Goal: Find specific page/section: Find specific page/section

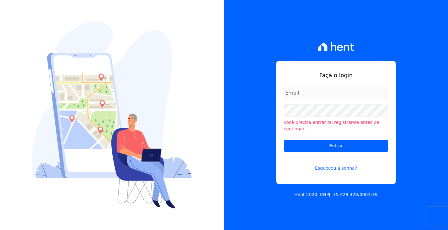
type input "[EMAIL_ADDRESS][DOMAIN_NAME]"
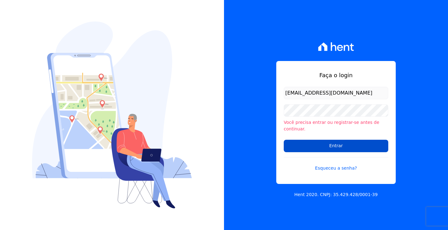
click at [303, 144] on input "Entrar" at bounding box center [336, 146] width 105 height 12
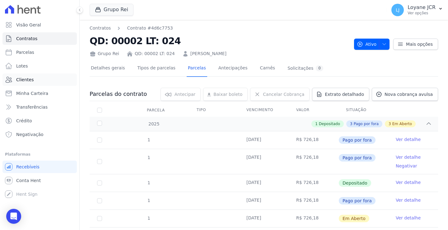
click at [23, 78] on span "Clientes" at bounding box center [24, 80] width 17 height 6
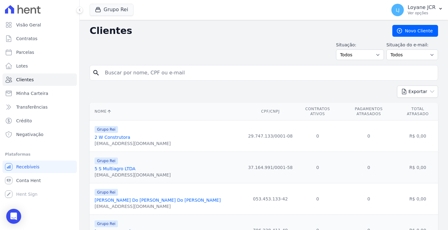
click at [119, 72] on input "search" at bounding box center [268, 73] width 334 height 12
type input "zenilton oliveira bernado"
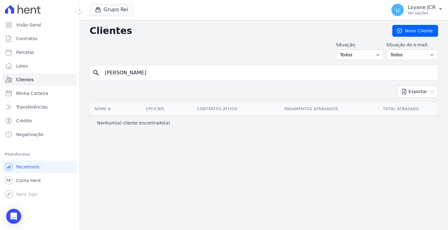
click at [173, 76] on input "zenilton oliveira bernado" at bounding box center [268, 73] width 334 height 12
drag, startPoint x: 162, startPoint y: 77, endPoint x: 80, endPoint y: 86, distance: 82.7
click at [80, 86] on div "Clientes Novo Cliente Situação: Todos Adimplentes Inadimplentes Situação do e-m…" at bounding box center [264, 125] width 369 height 210
type input "fabio souza de almeida"
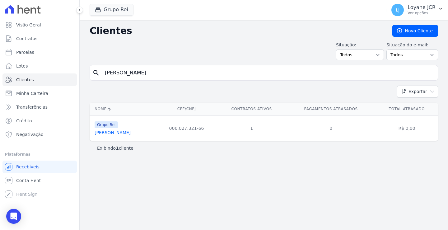
click at [117, 134] on link "Fabio Souza De Almeida" at bounding box center [113, 132] width 36 height 5
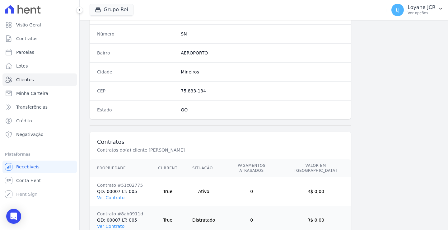
scroll to position [381, 0]
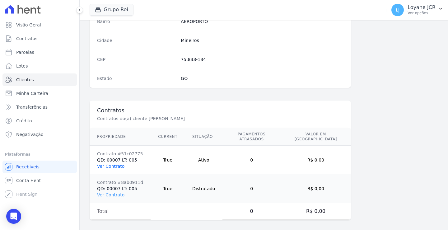
click at [110, 164] on link "Ver Contrato" at bounding box center [110, 166] width 27 height 5
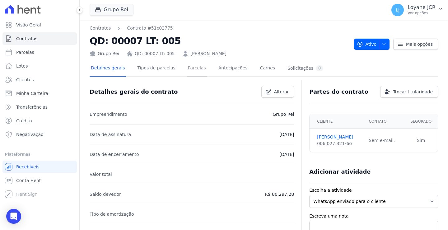
click at [187, 68] on link "Parcelas" at bounding box center [197, 68] width 21 height 16
